Goal: Obtain resource: Download file/media

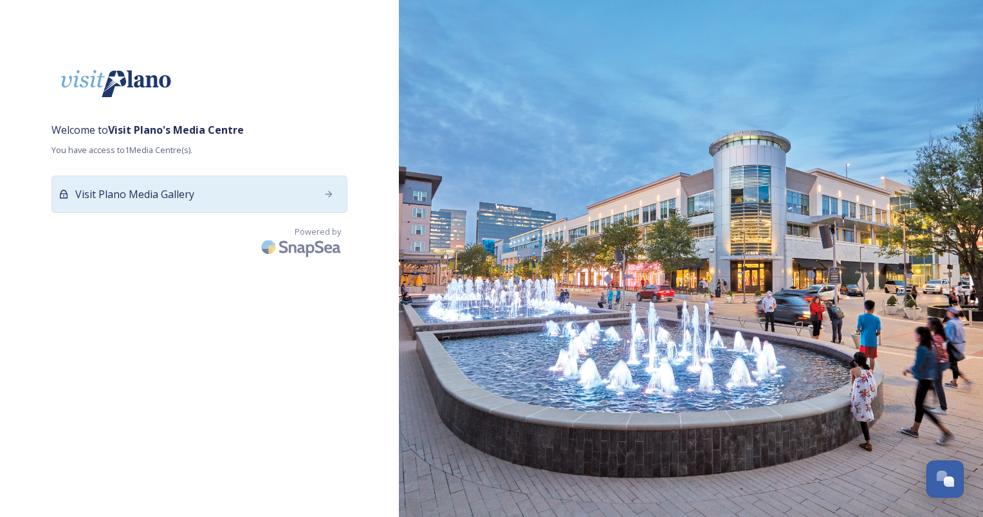
click at [90, 193] on span "Visit Plano Media Gallery" at bounding box center [134, 194] width 119 height 15
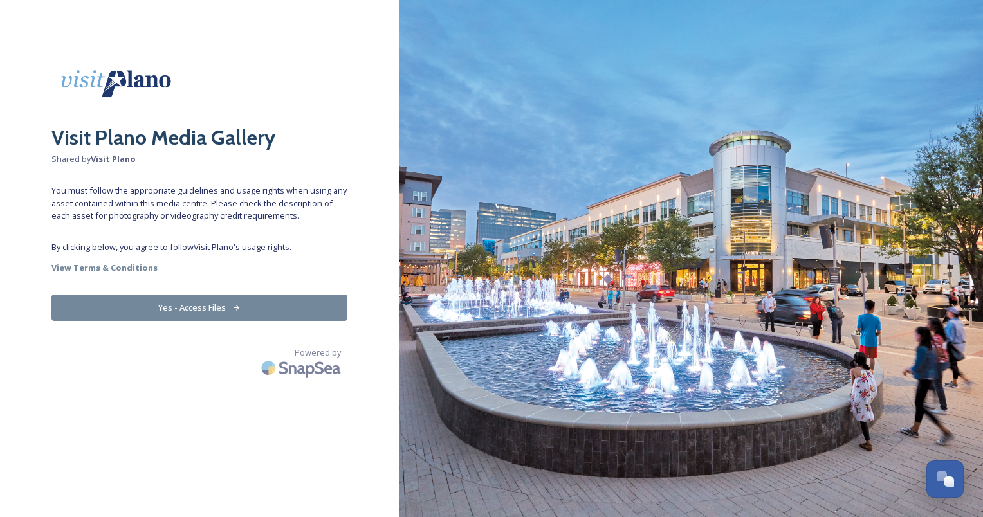
click at [179, 301] on button "Yes - Access Files" at bounding box center [199, 308] width 296 height 26
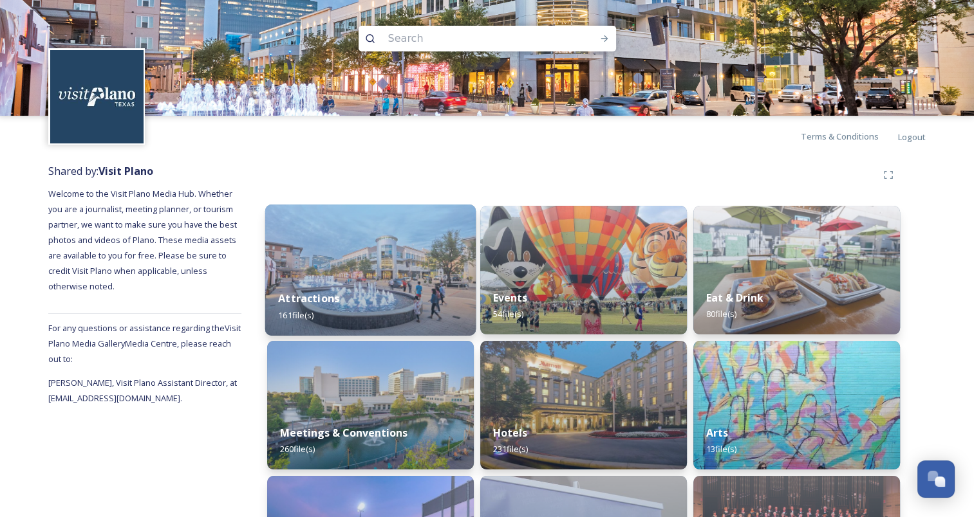
click at [354, 262] on img at bounding box center [370, 270] width 210 height 131
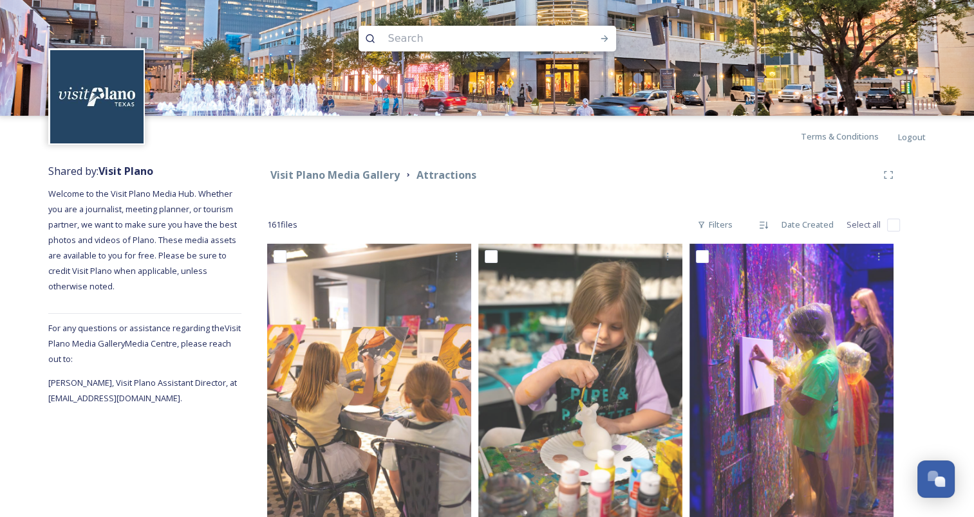
click at [450, 28] on input at bounding box center [470, 38] width 176 height 28
type input "down town"
click at [601, 36] on icon at bounding box center [604, 38] width 10 height 10
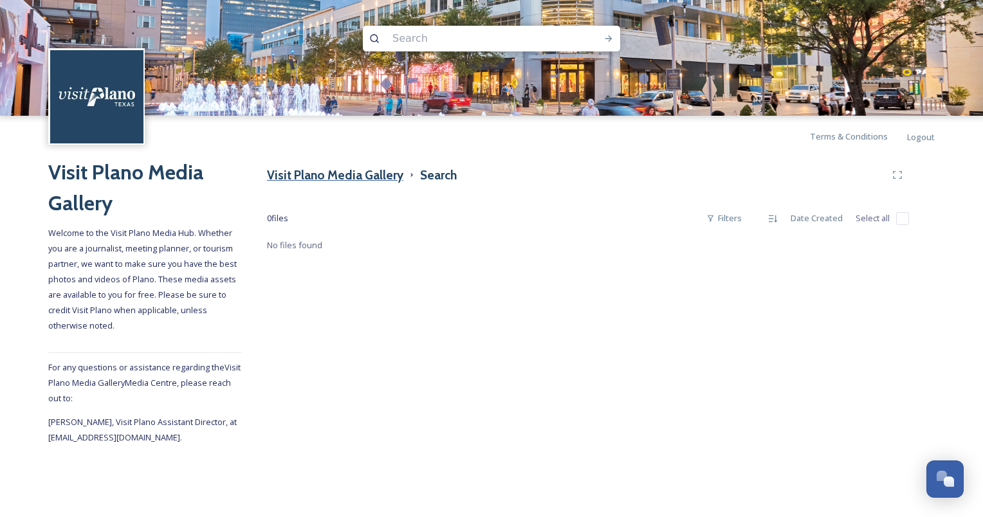
click at [310, 170] on h3 "Visit Plano Media Gallery" at bounding box center [335, 175] width 136 height 19
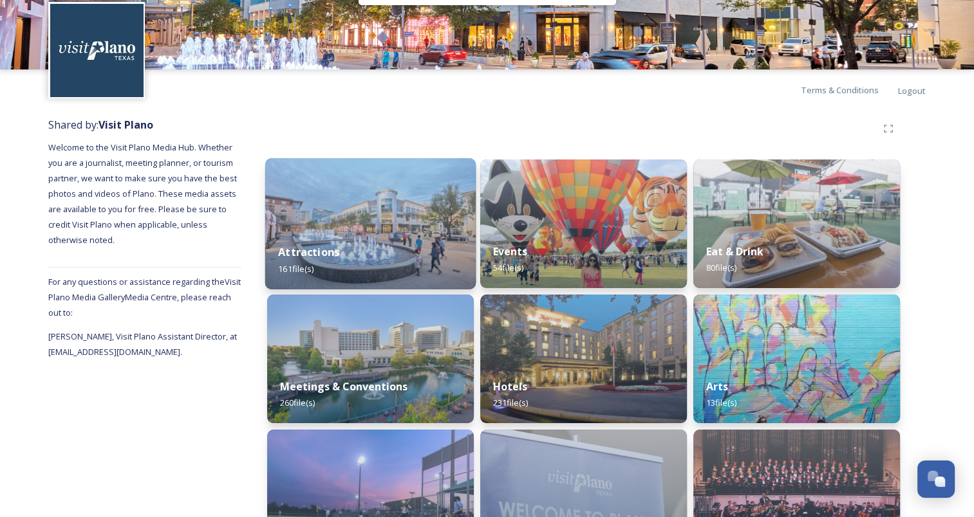
scroll to position [100, 0]
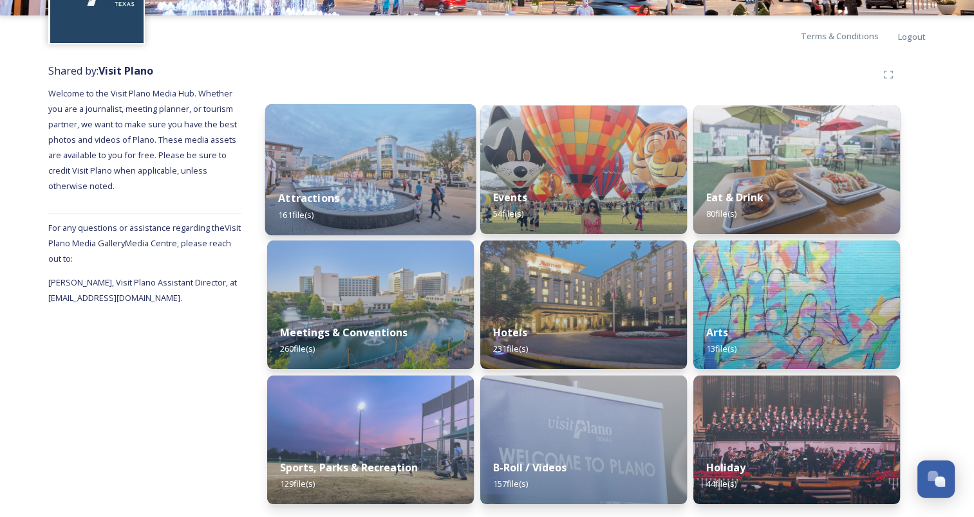
click at [334, 159] on img at bounding box center [370, 169] width 210 height 131
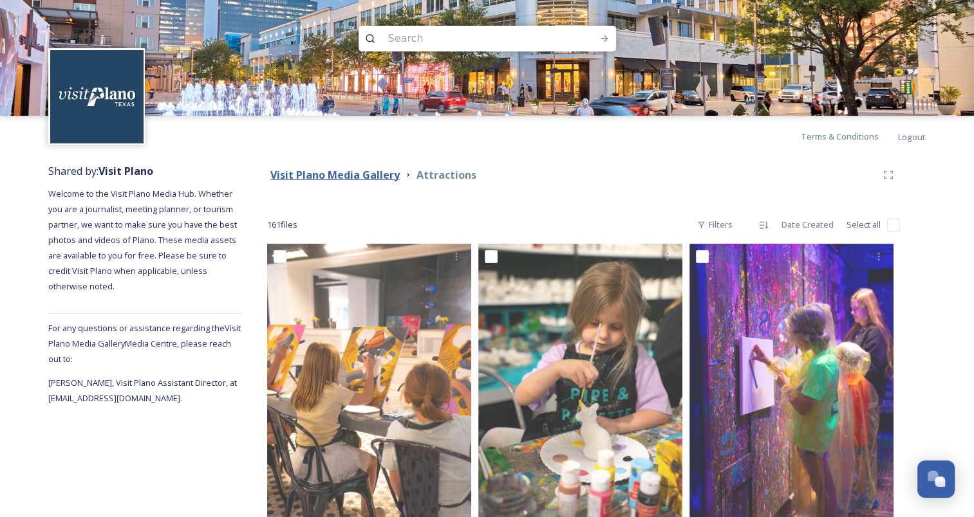
click at [385, 176] on strong "Visit Plano Media Gallery" at bounding box center [334, 175] width 129 height 14
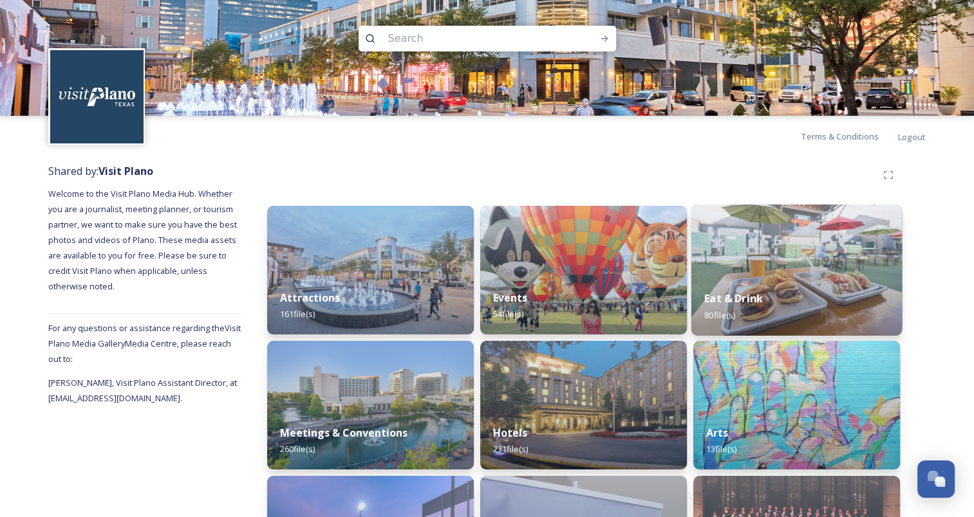
scroll to position [100, 0]
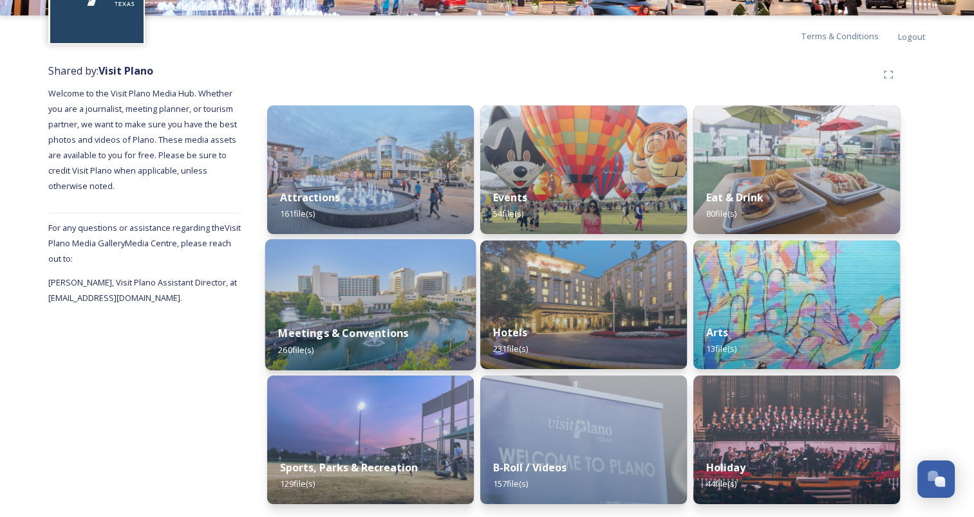
click at [358, 317] on div "Meetings & Conventions 260 file(s)" at bounding box center [370, 341] width 210 height 59
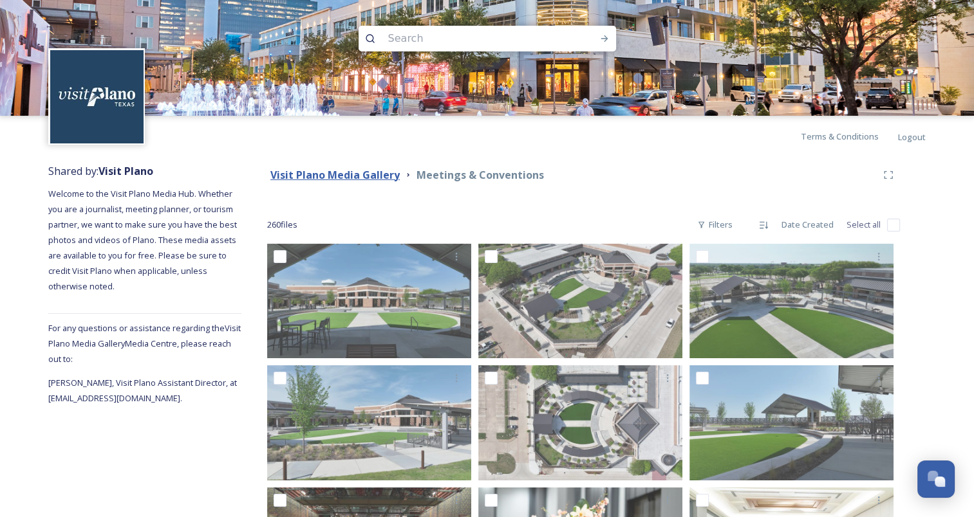
click at [360, 175] on strong "Visit Plano Media Gallery" at bounding box center [334, 175] width 129 height 14
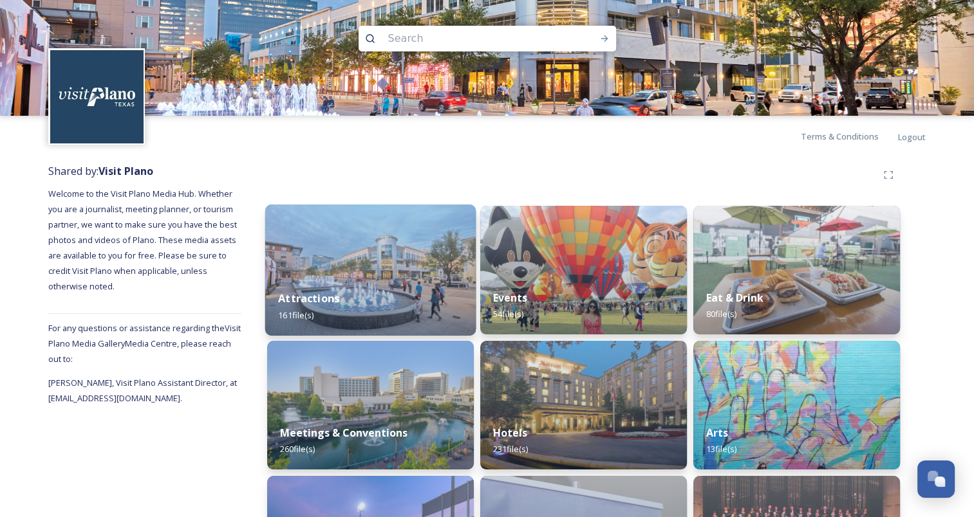
click at [357, 288] on div "Attractions 161 file(s)" at bounding box center [370, 306] width 210 height 59
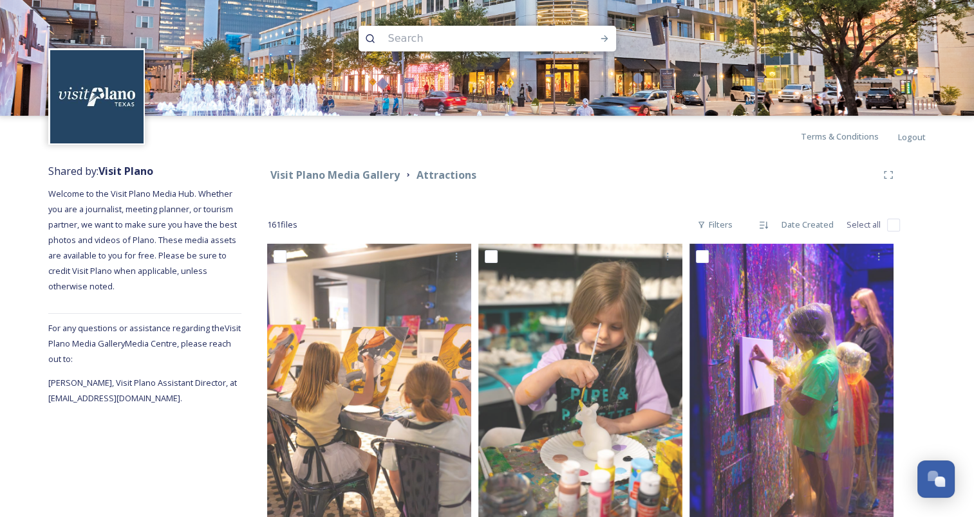
click at [445, 28] on input at bounding box center [470, 38] width 176 height 28
type input "legacy"
click at [609, 42] on div "Run Search" at bounding box center [604, 38] width 23 height 23
